Goal: Information Seeking & Learning: Learn about a topic

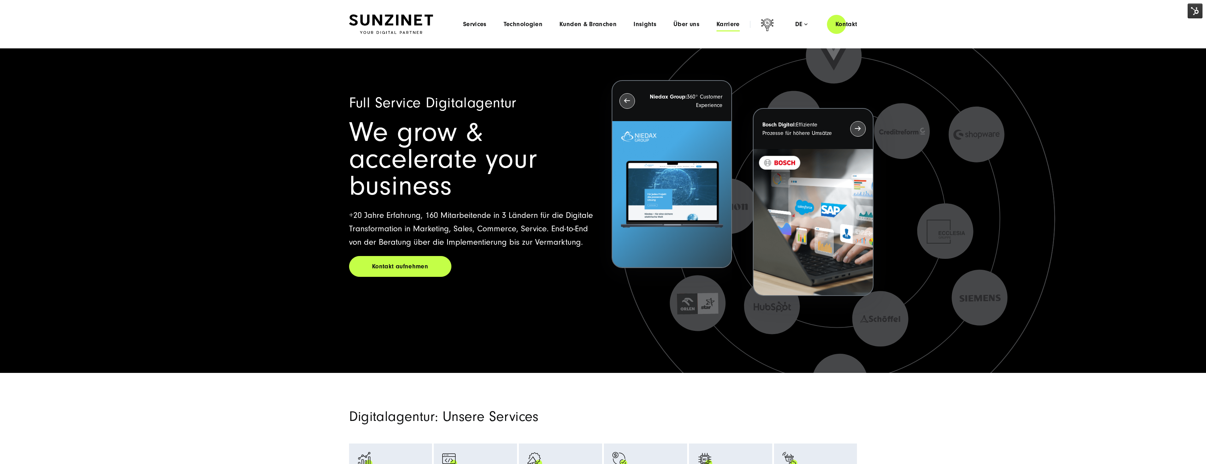
click at [729, 23] on span "Karriere" at bounding box center [728, 24] width 23 height 7
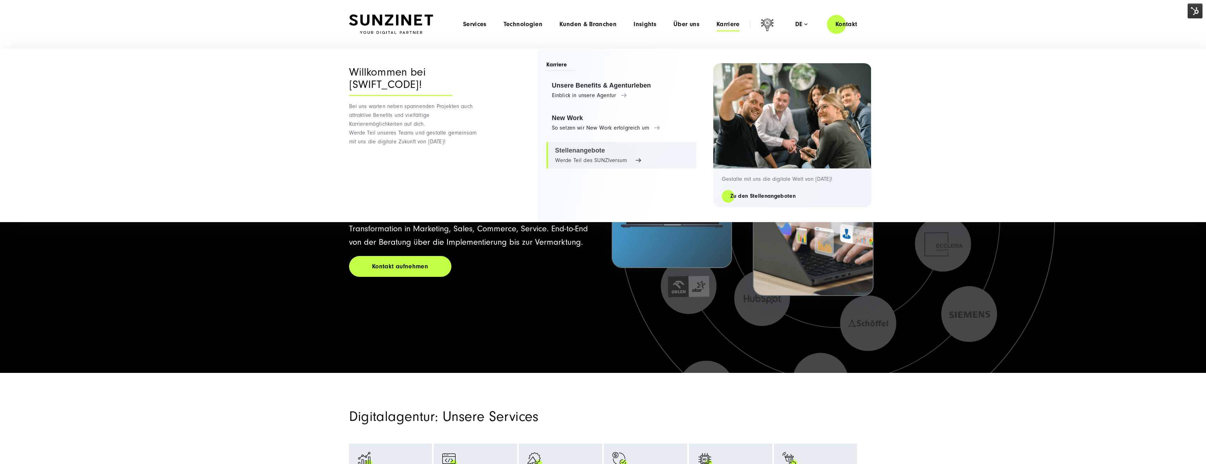
click at [597, 159] on link "Stellenangebote Werde Teil des SUNZIversum" at bounding box center [622, 155] width 150 height 27
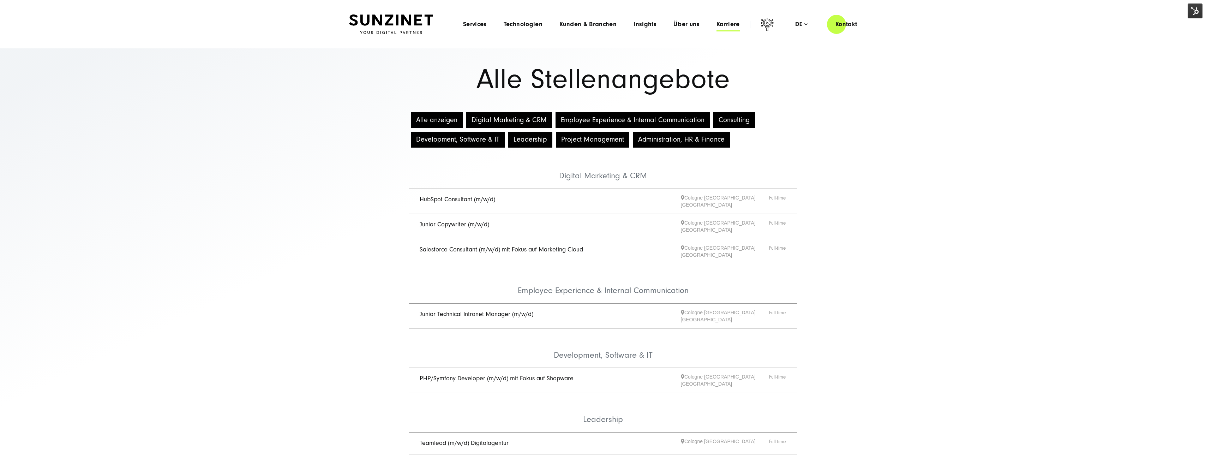
click at [732, 24] on span "Karriere" at bounding box center [728, 24] width 23 height 7
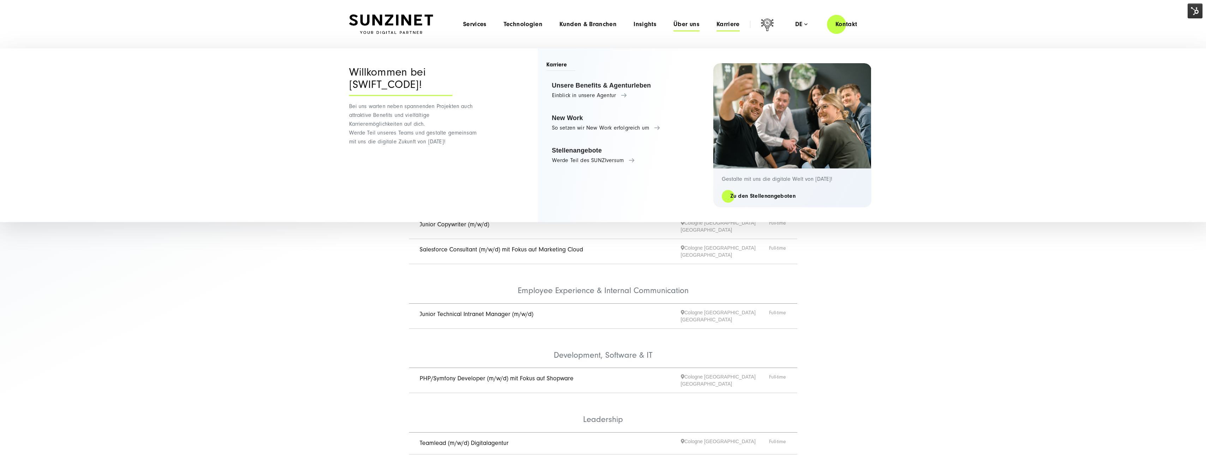
click at [684, 21] on span "Über uns" at bounding box center [687, 24] width 26 height 7
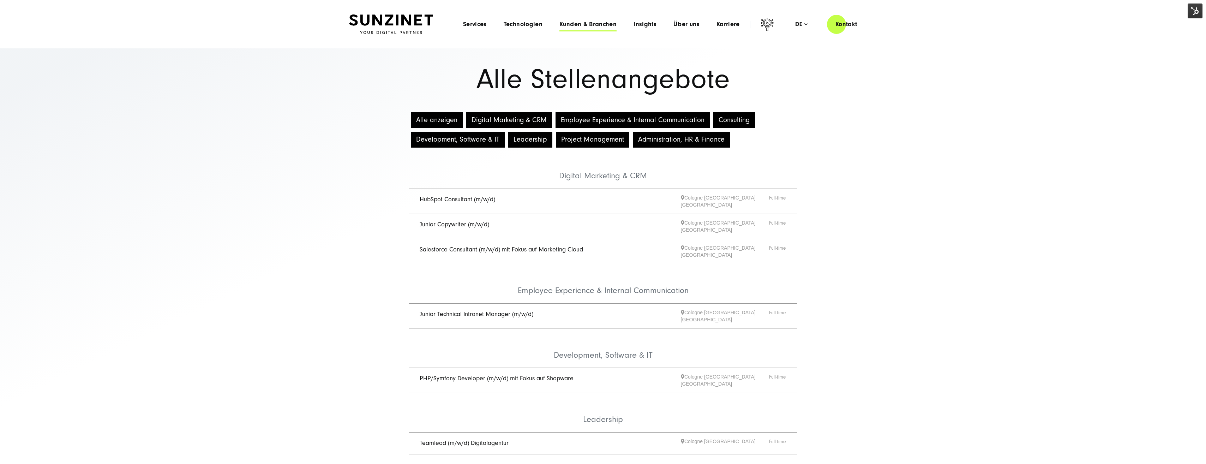
click at [586, 27] on span "Kunden & Branchen" at bounding box center [588, 24] width 57 height 7
click at [476, 22] on span "Services" at bounding box center [475, 24] width 24 height 7
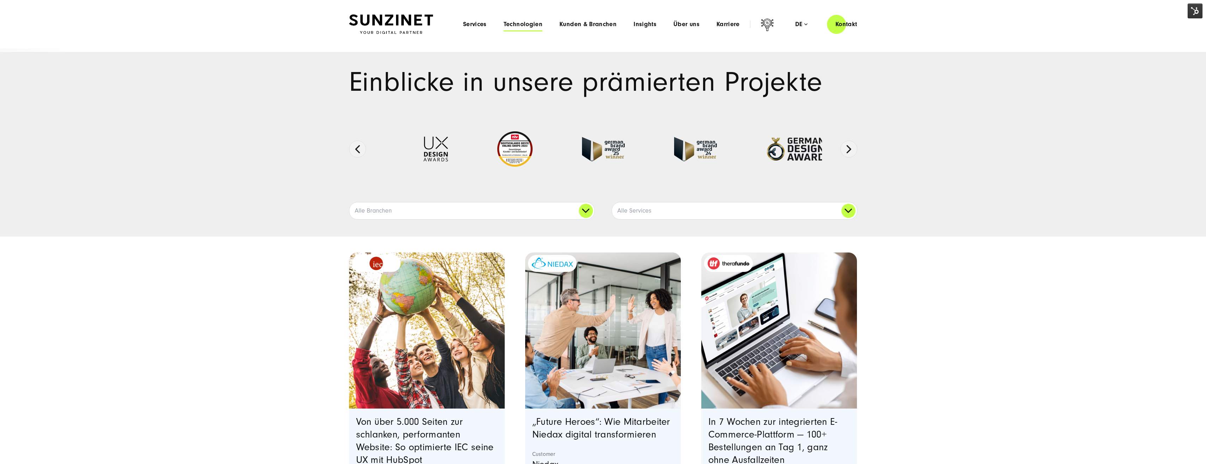
click at [517, 26] on span "Technologien" at bounding box center [523, 24] width 39 height 7
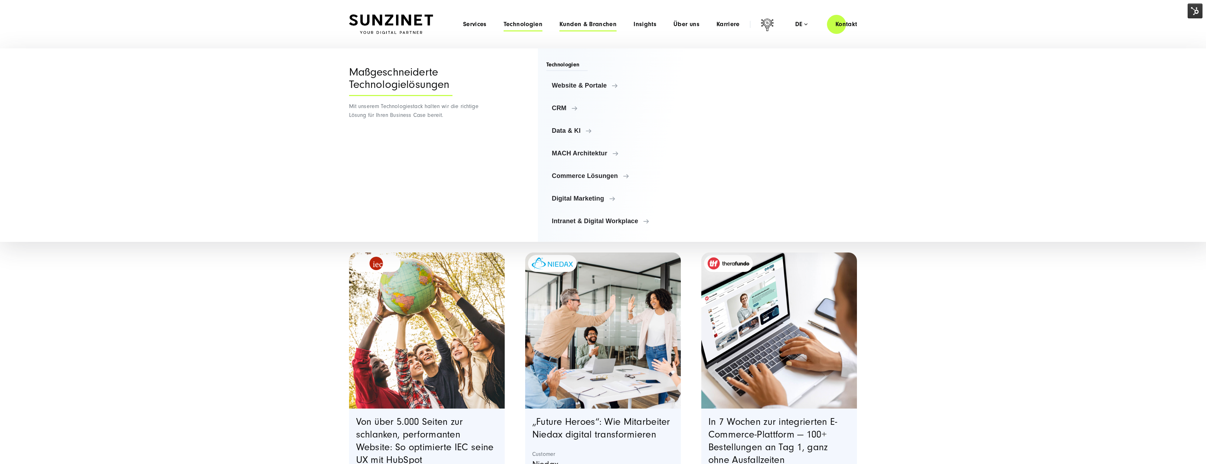
click at [584, 24] on span "Kunden & Branchen" at bounding box center [588, 24] width 57 height 7
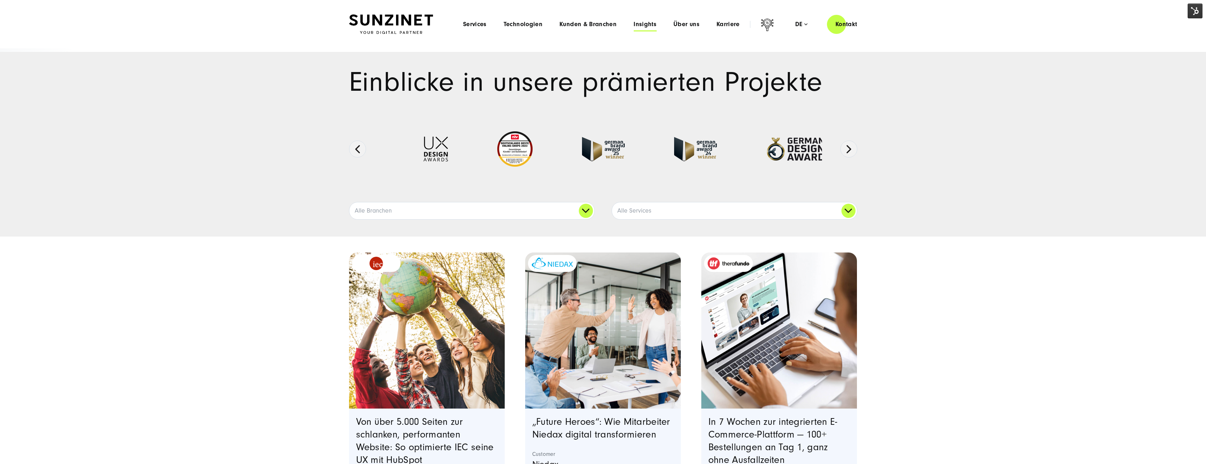
click at [637, 24] on span "Insights" at bounding box center [645, 24] width 23 height 7
click at [684, 21] on span "Über uns" at bounding box center [687, 24] width 26 height 7
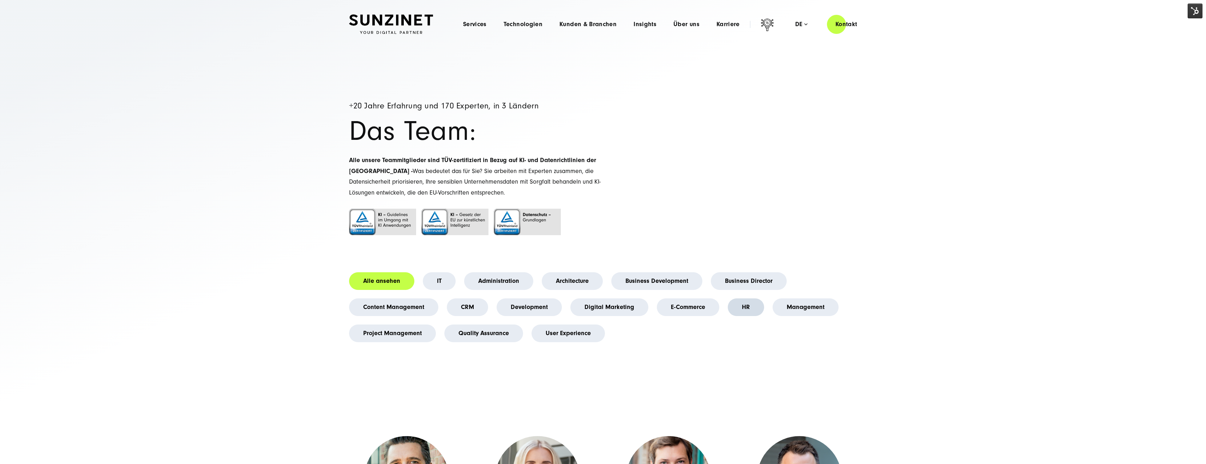
drag, startPoint x: 735, startPoint y: 306, endPoint x: 754, endPoint y: 305, distance: 19.4
click at [735, 306] on link "HR" at bounding box center [746, 307] width 36 height 18
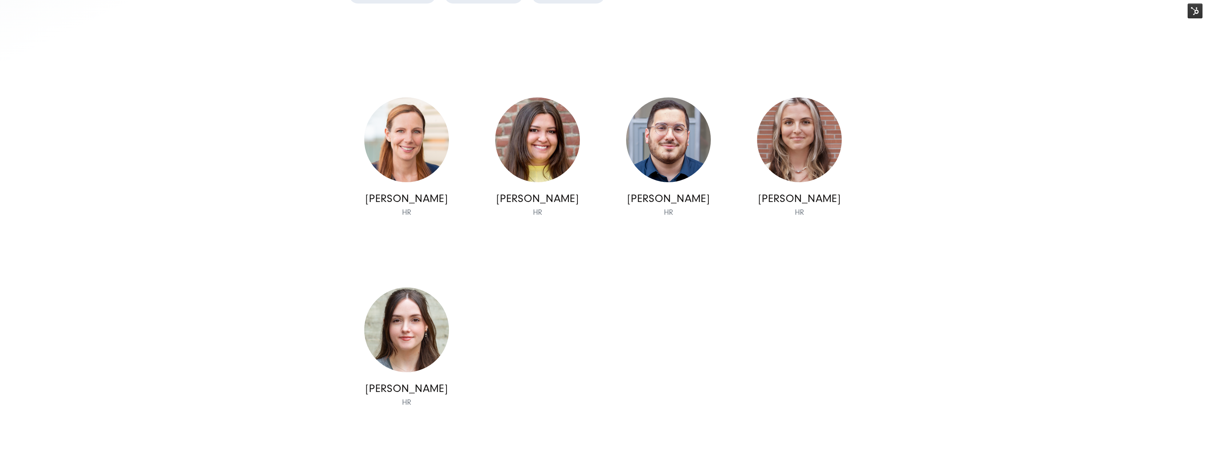
scroll to position [353, 0]
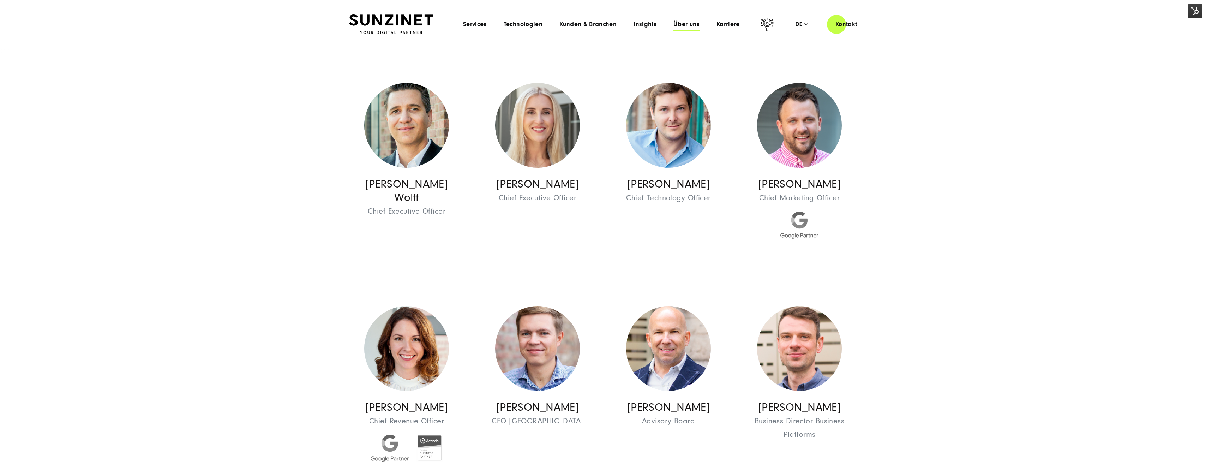
click at [679, 23] on span "Über uns" at bounding box center [687, 24] width 26 height 7
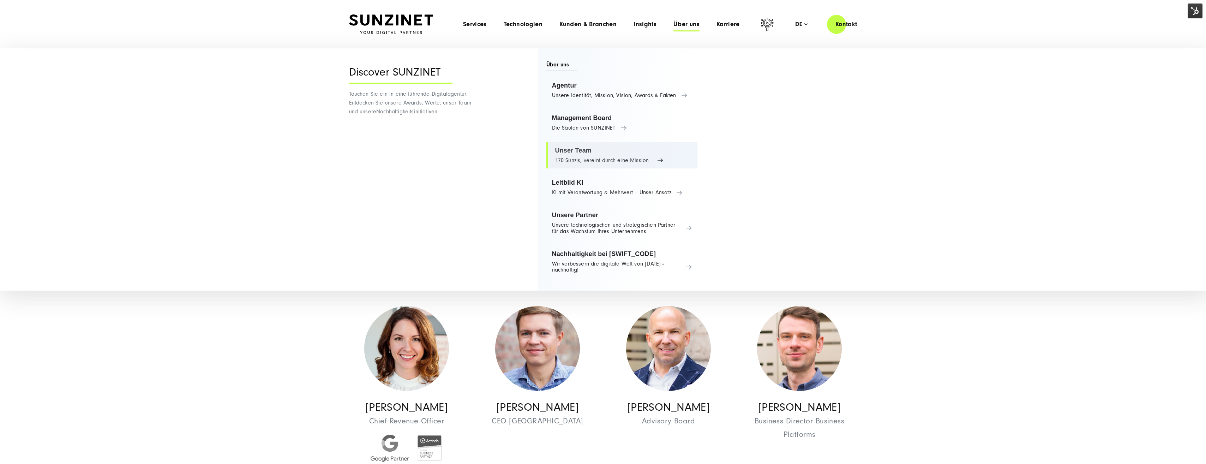
click at [577, 154] on link "Unser Team 170 Sunzis, vereint durch eine Mission" at bounding box center [622, 155] width 151 height 27
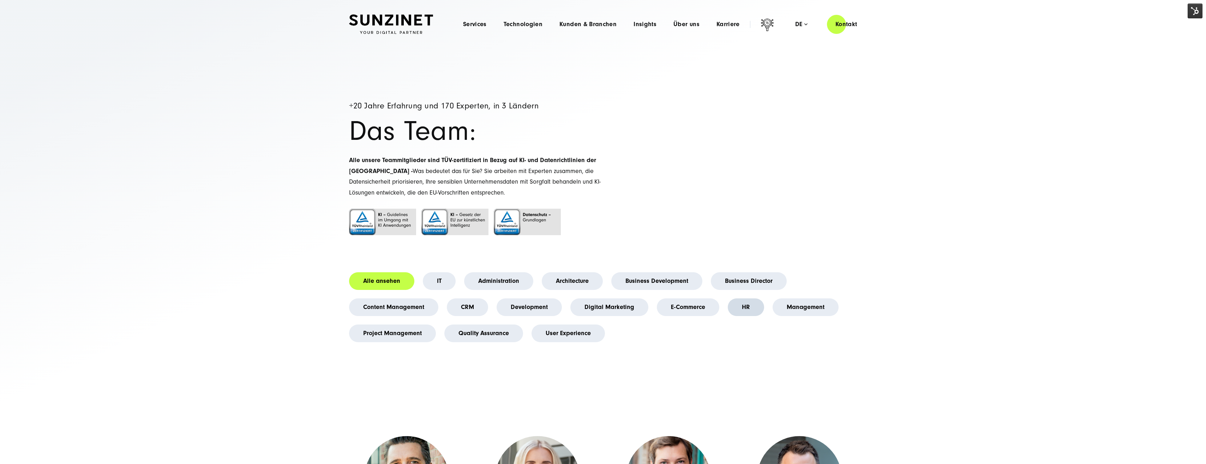
click at [740, 306] on link "HR" at bounding box center [746, 307] width 36 height 18
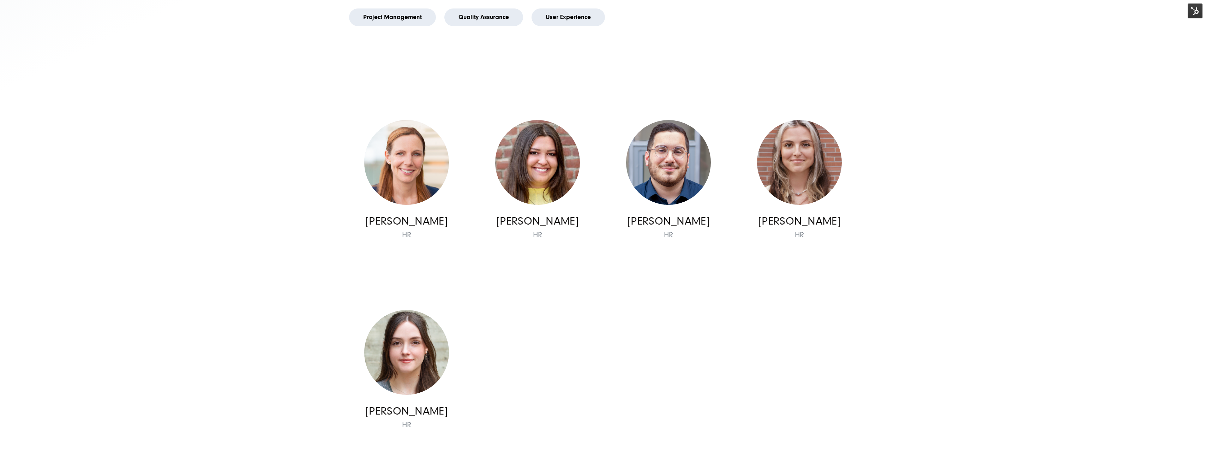
scroll to position [318, 0]
